Goal: Transaction & Acquisition: Purchase product/service

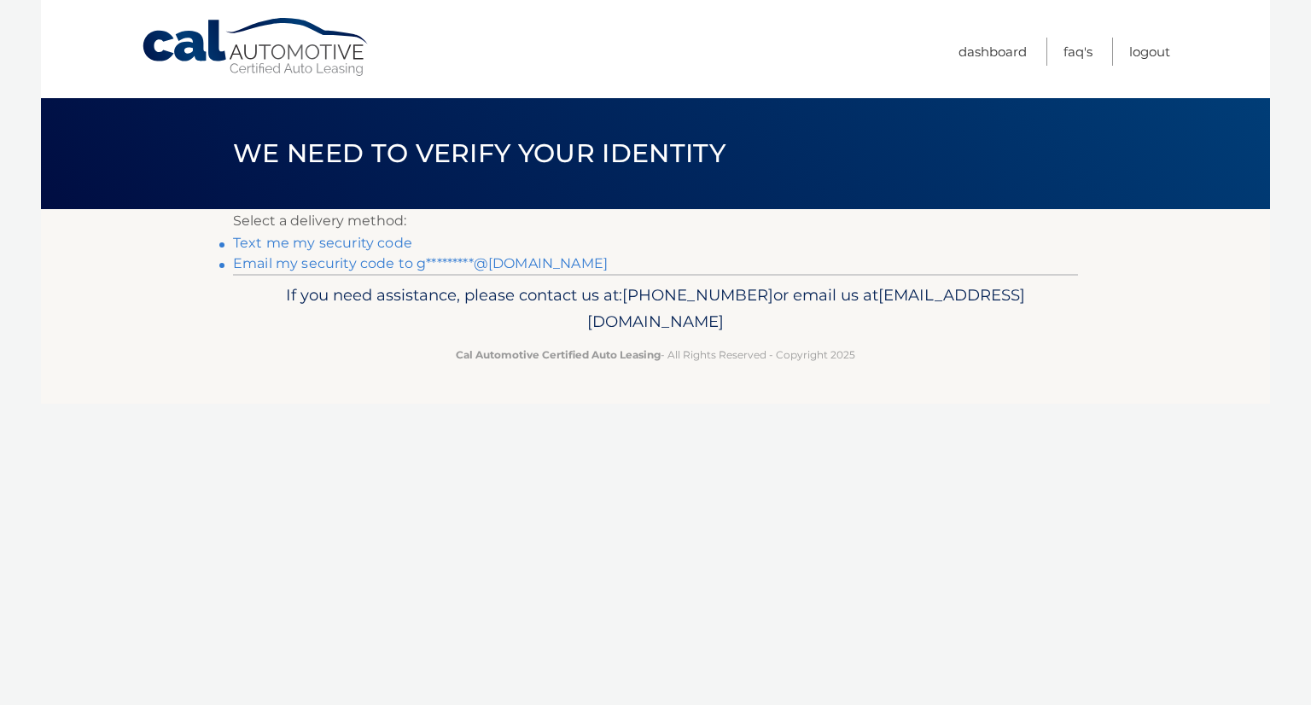
click at [476, 267] on link "Email my security code to g*********@gmail.com" at bounding box center [420, 263] width 375 height 16
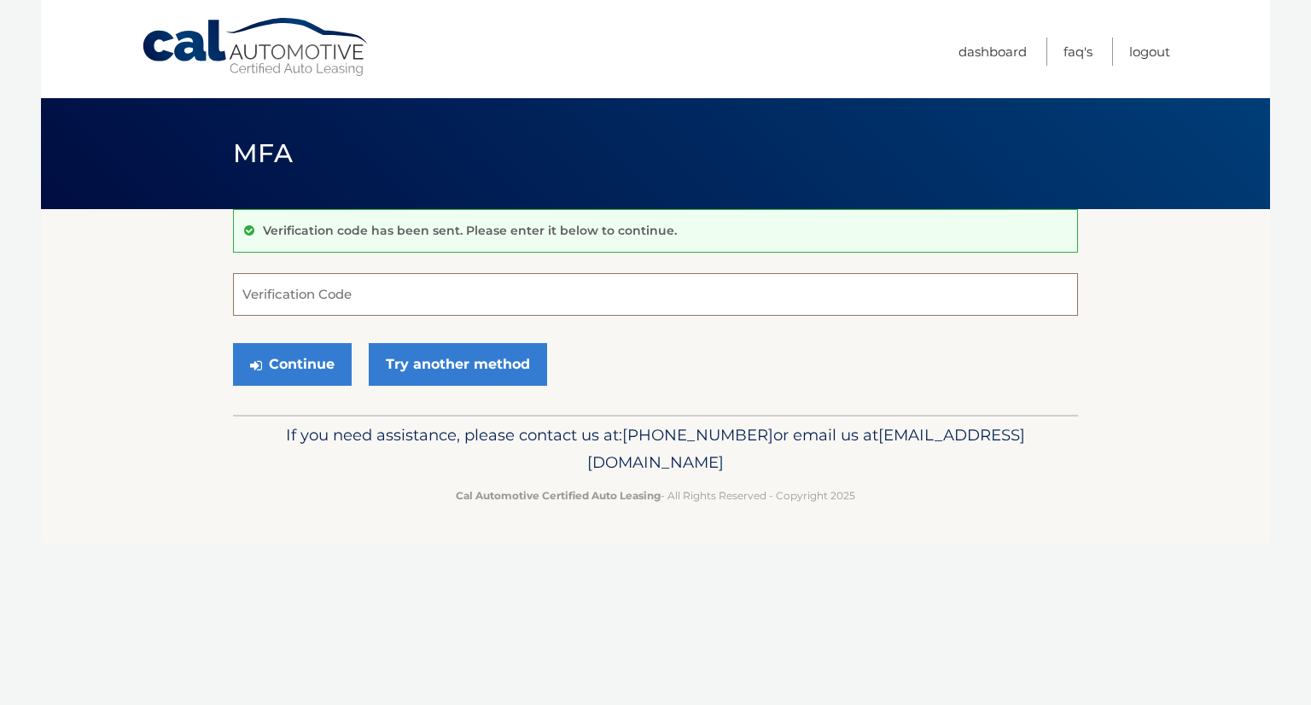
click at [499, 296] on input "Verification Code" at bounding box center [655, 294] width 845 height 43
type input "138494"
click at [317, 370] on button "Continue" at bounding box center [292, 364] width 119 height 43
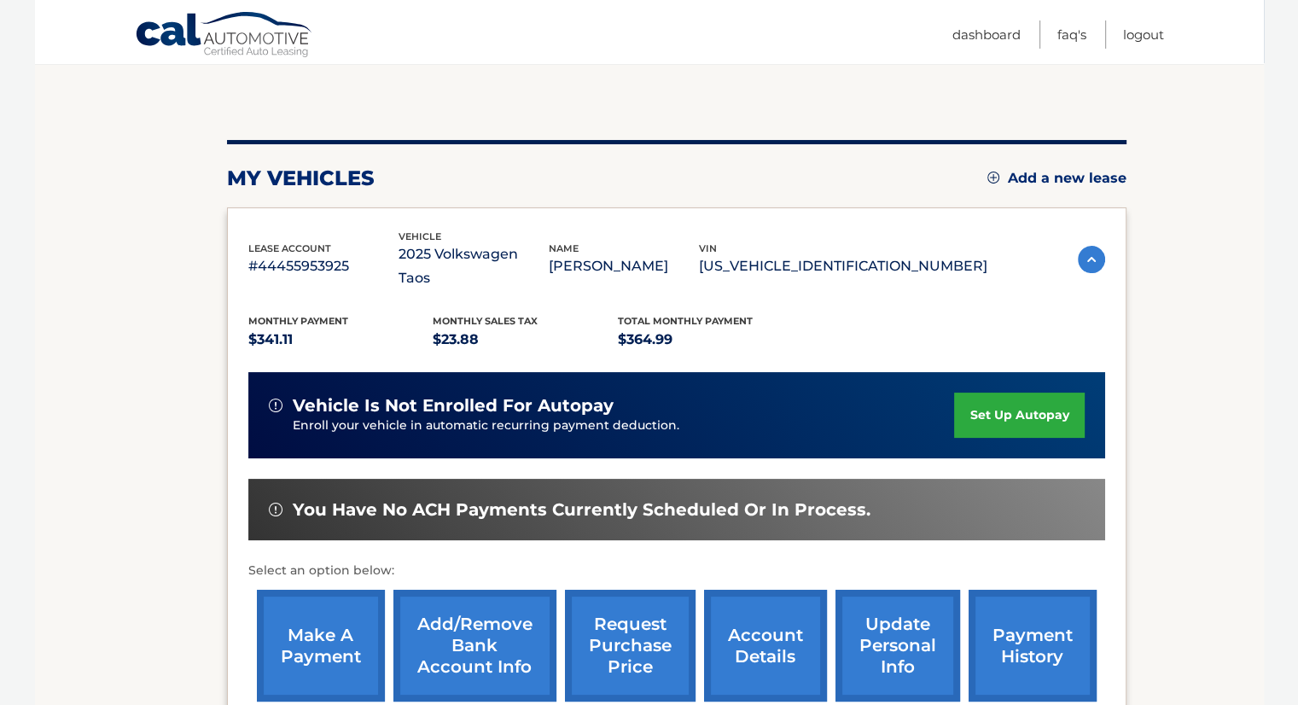
scroll to position [148, 0]
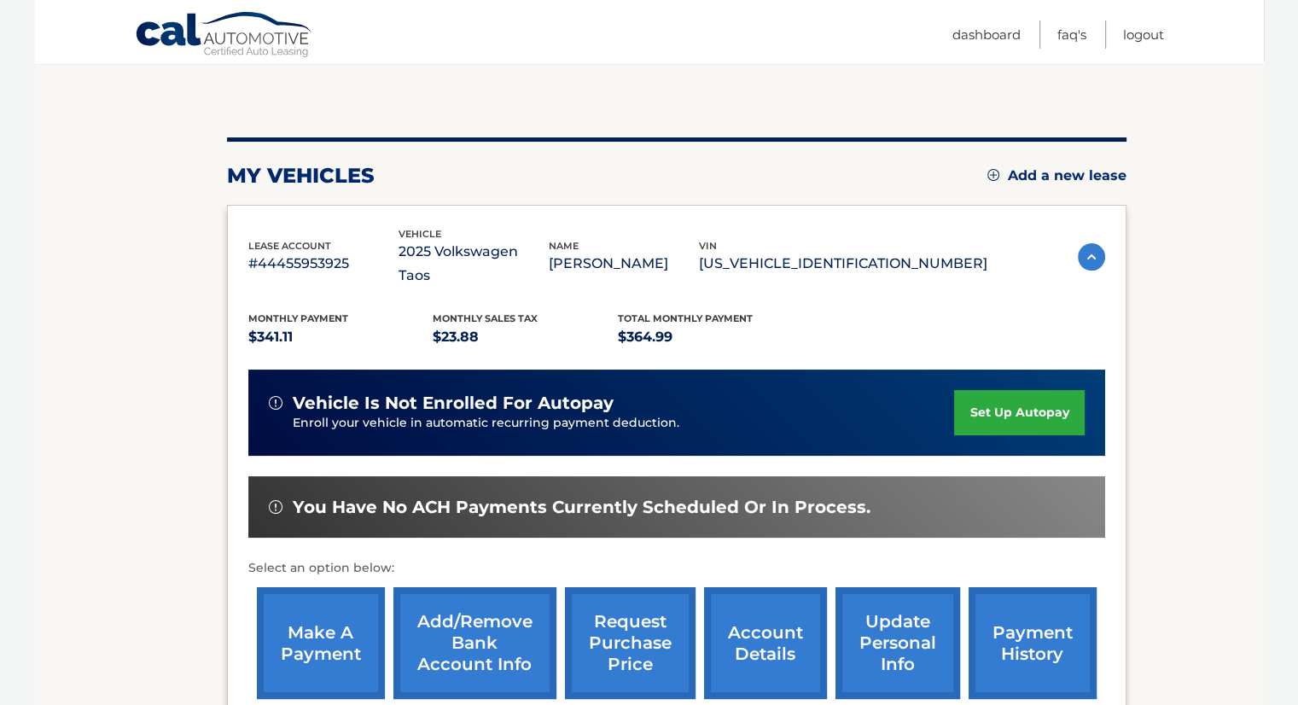
click at [329, 639] on link "make a payment" at bounding box center [321, 643] width 128 height 112
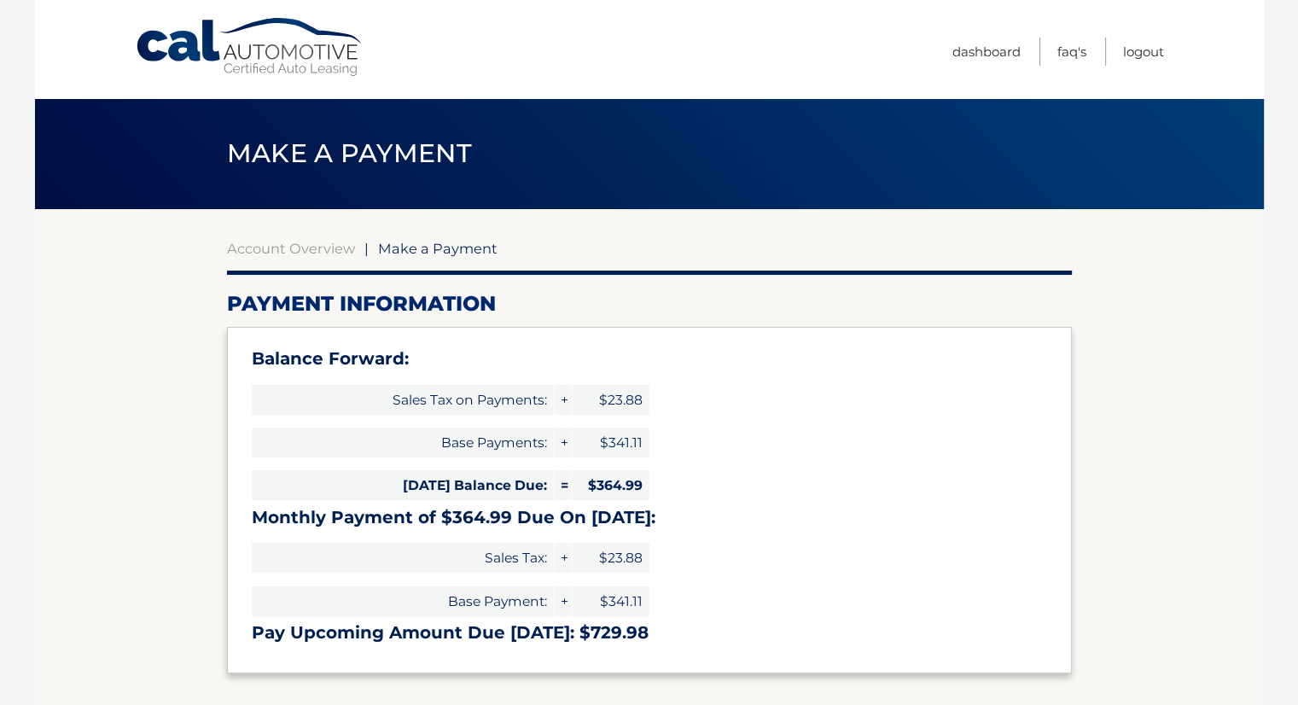
select select "OTMyMjBiMjYtMDUyYS00MzQwLTkzMmItZDFlNjA4MDBjZDdj"
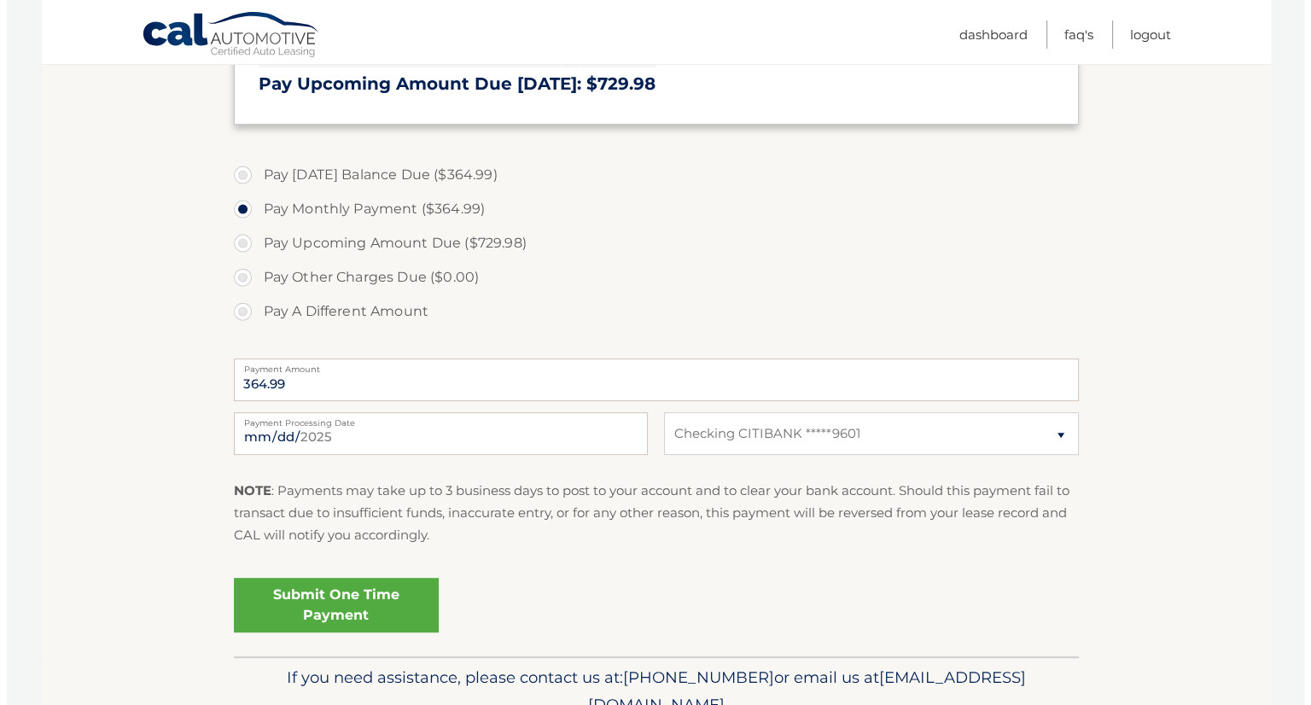
scroll to position [550, 0]
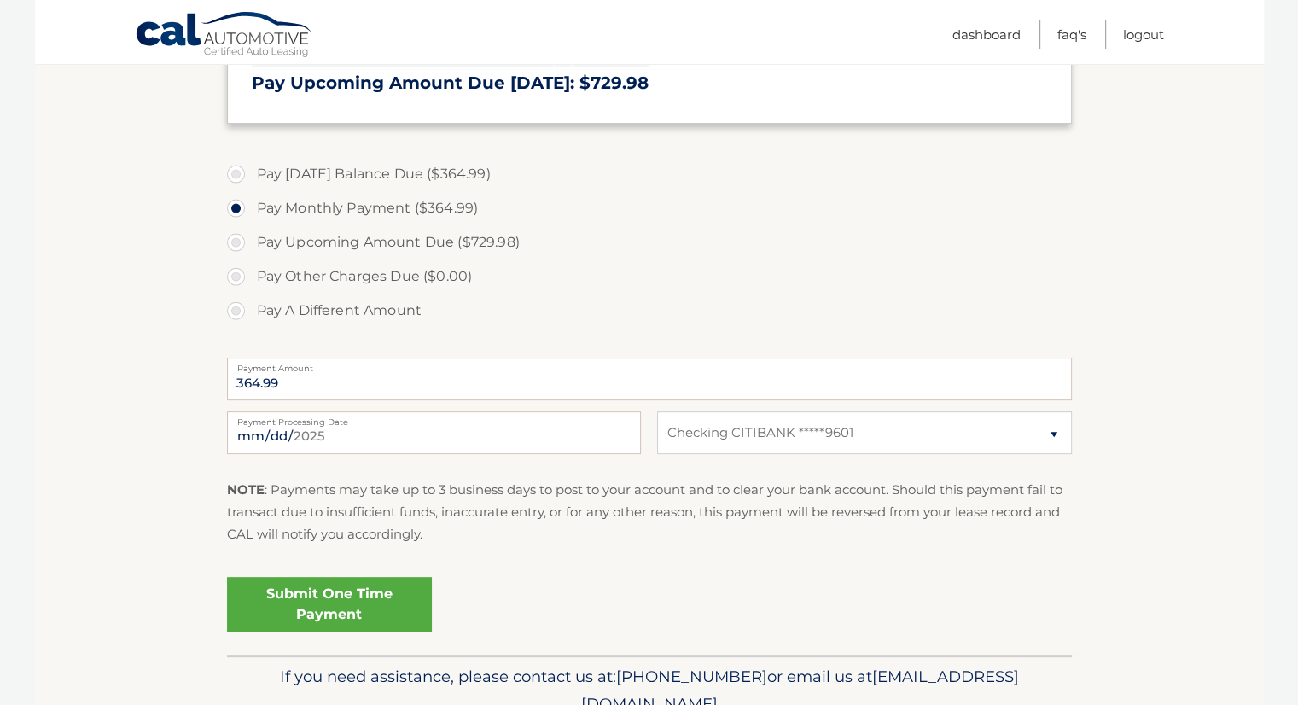
click at [382, 601] on link "Submit One Time Payment" at bounding box center [329, 604] width 205 height 55
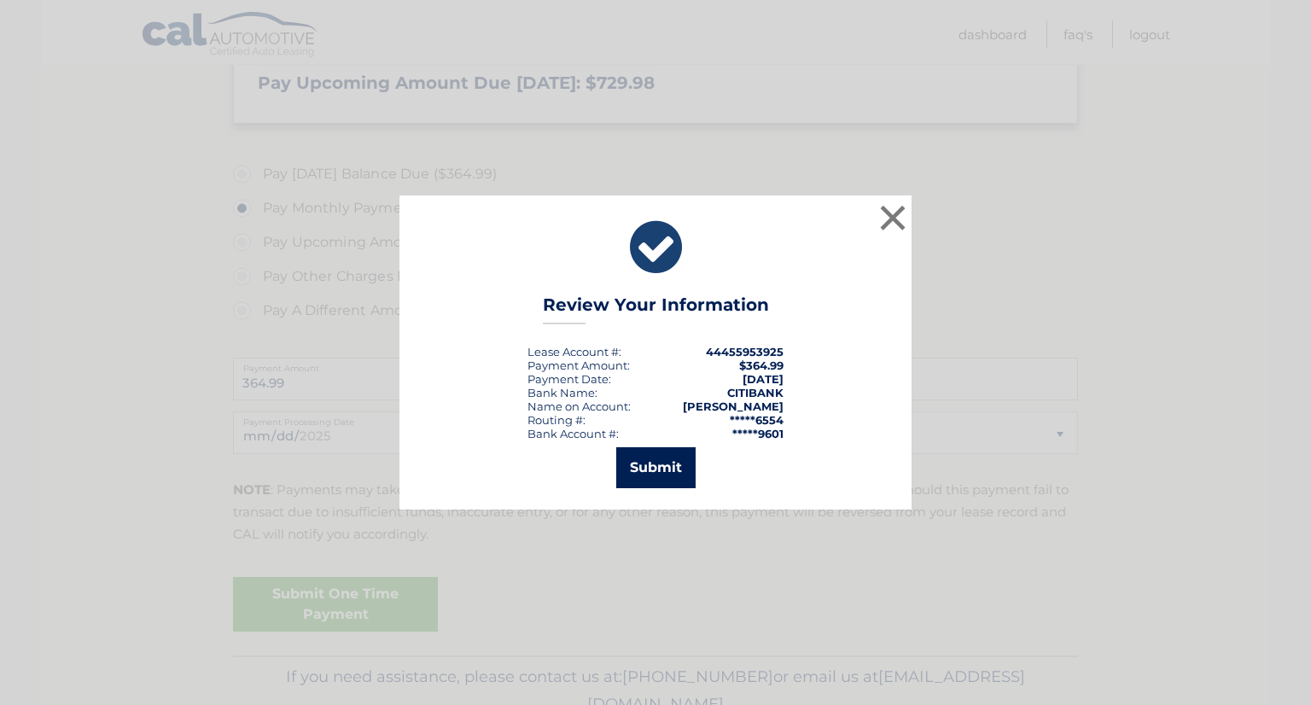
click at [668, 466] on button "Submit" at bounding box center [655, 467] width 79 height 41
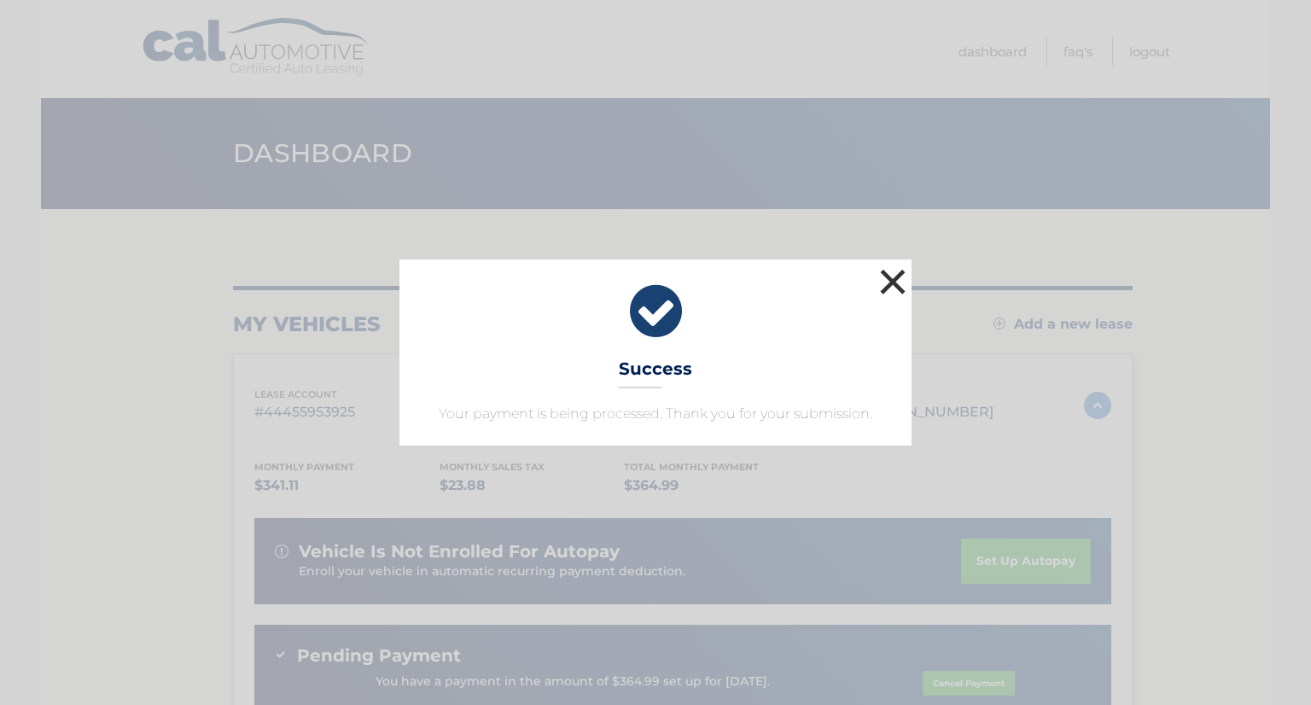
click at [894, 282] on button "×" at bounding box center [892, 282] width 34 height 34
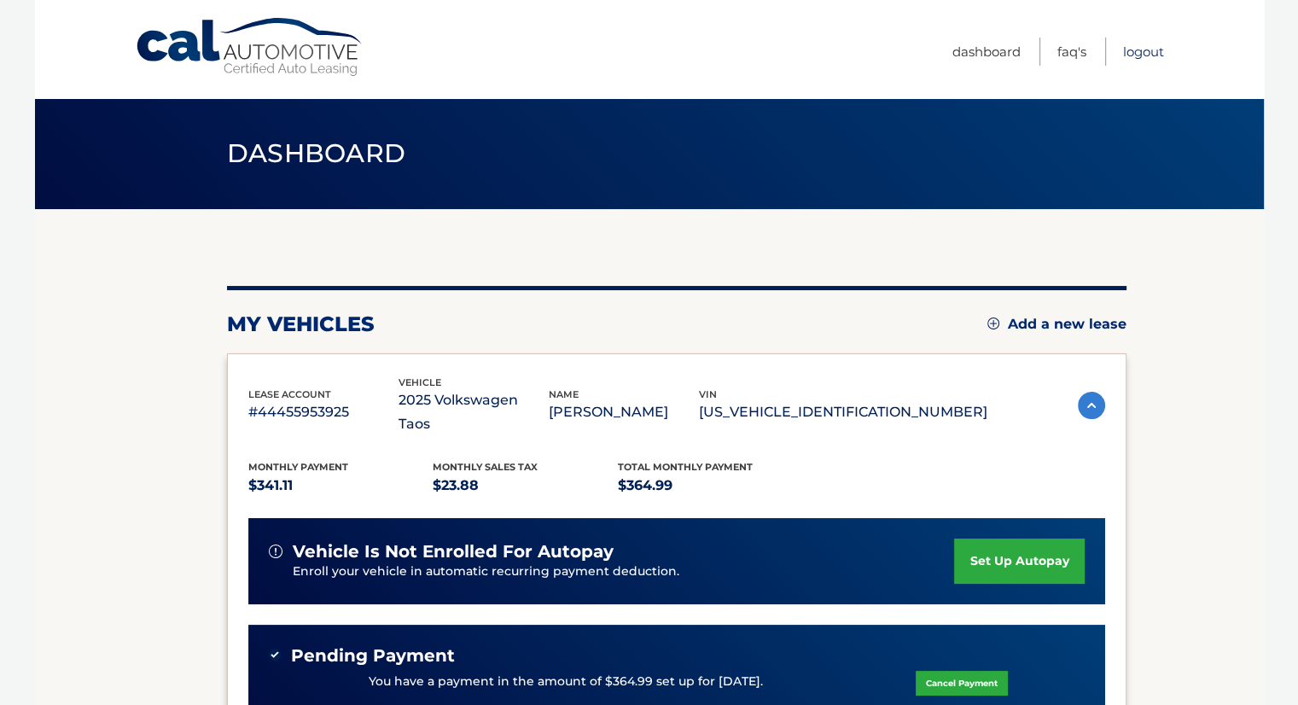
click at [1148, 53] on link "Logout" at bounding box center [1143, 52] width 41 height 28
